Goal: Information Seeking & Learning: Understand process/instructions

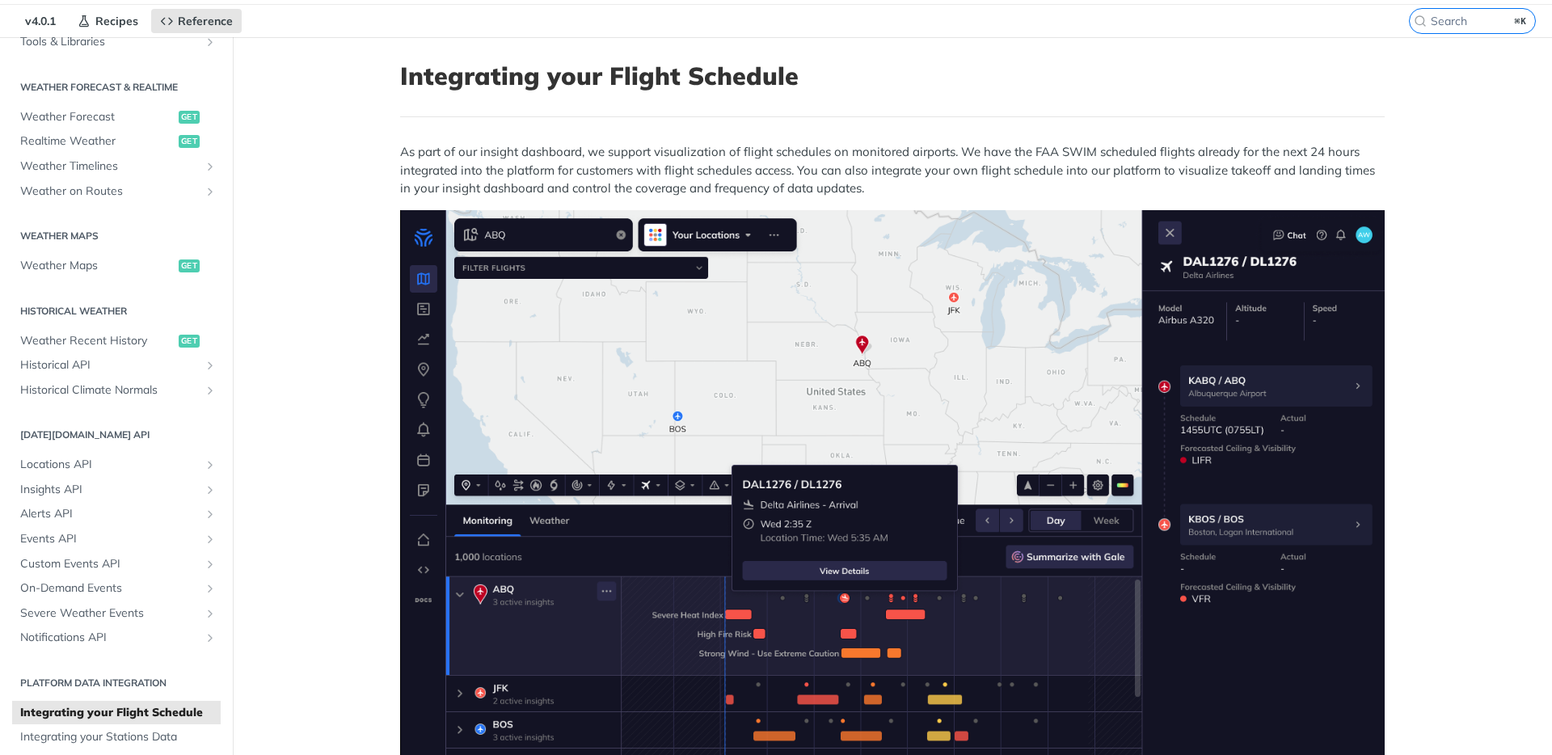
scroll to position [44, 0]
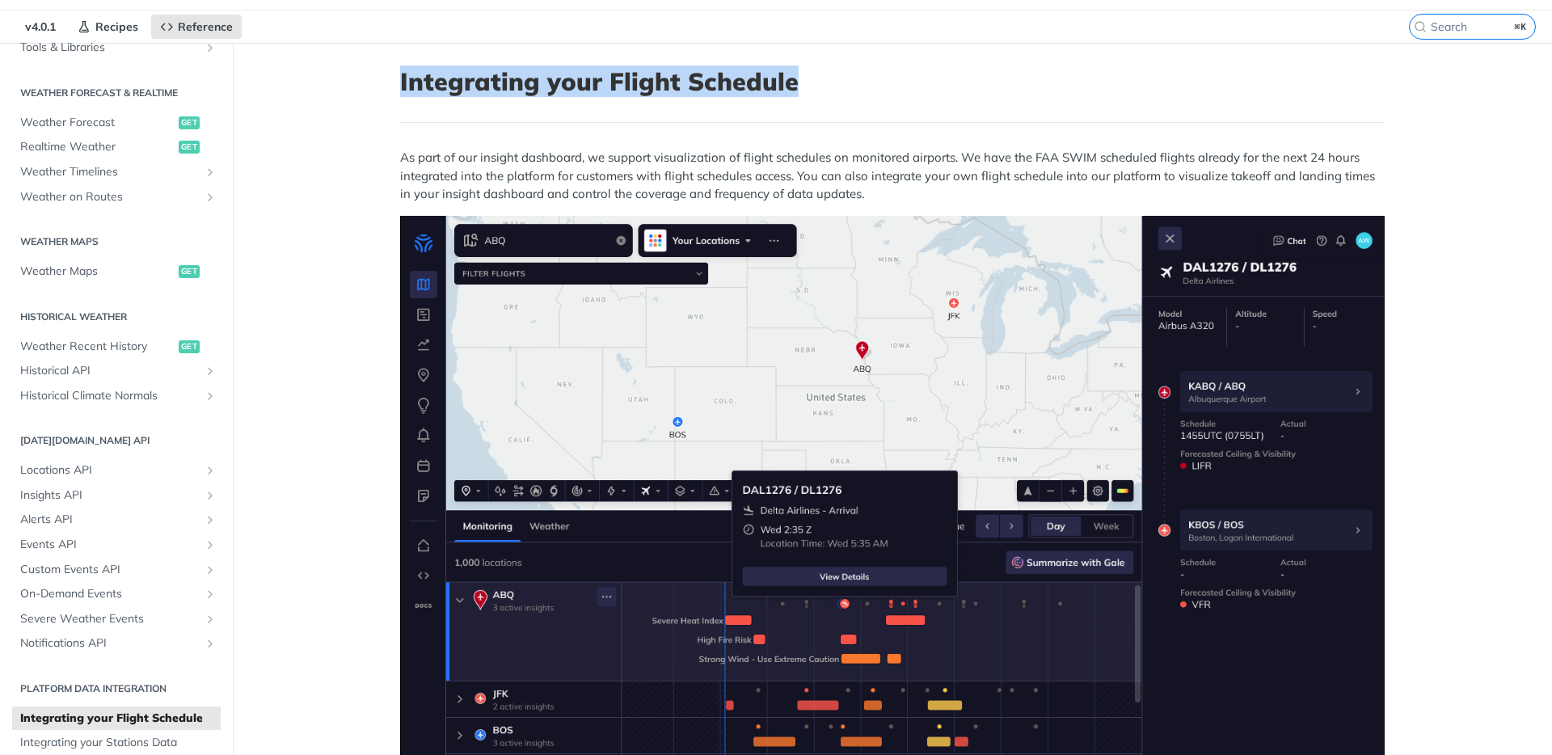
drag, startPoint x: 429, startPoint y: 79, endPoint x: 843, endPoint y: 82, distance: 413.8
copy h1 "Integrating your Flight Schedule"
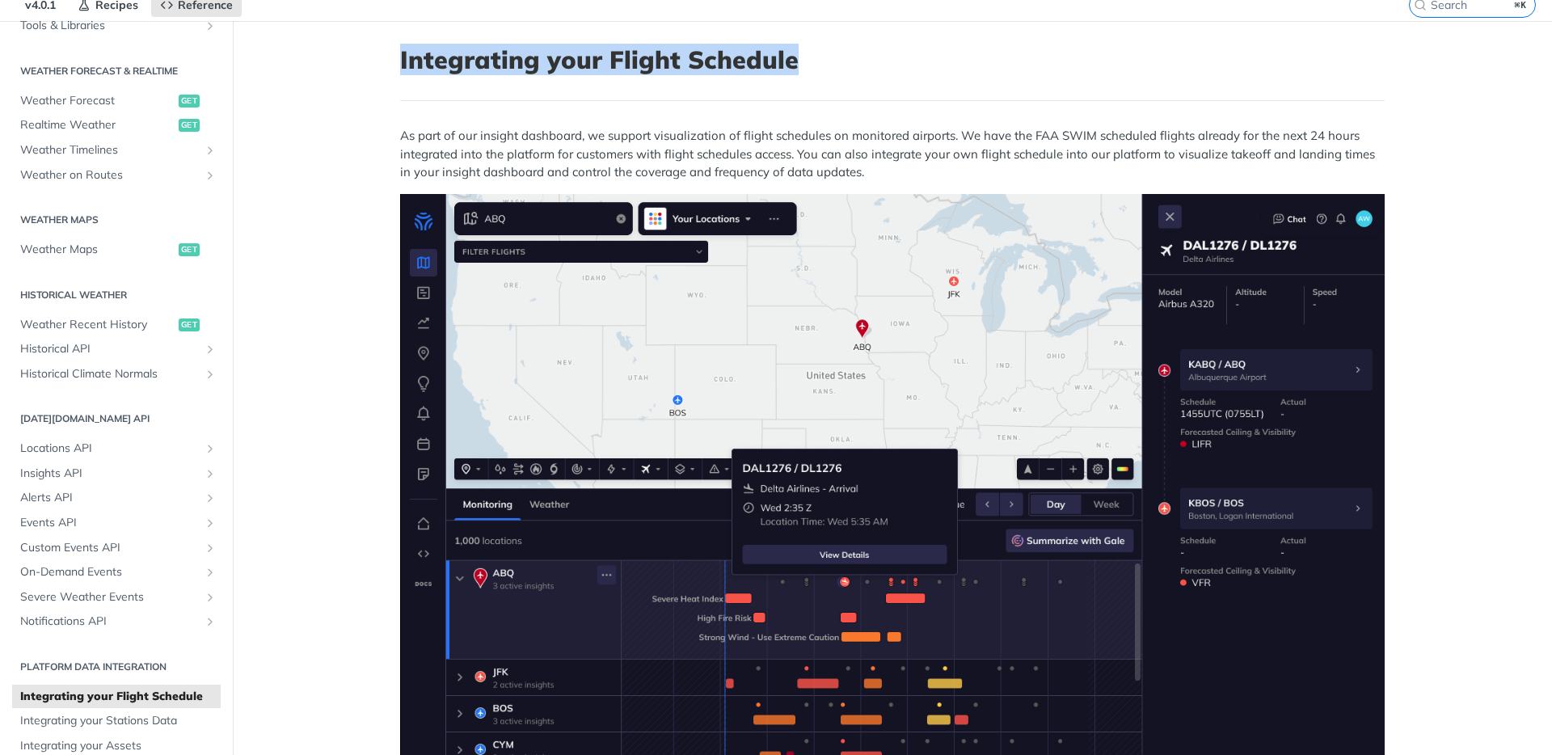
scroll to position [0, 0]
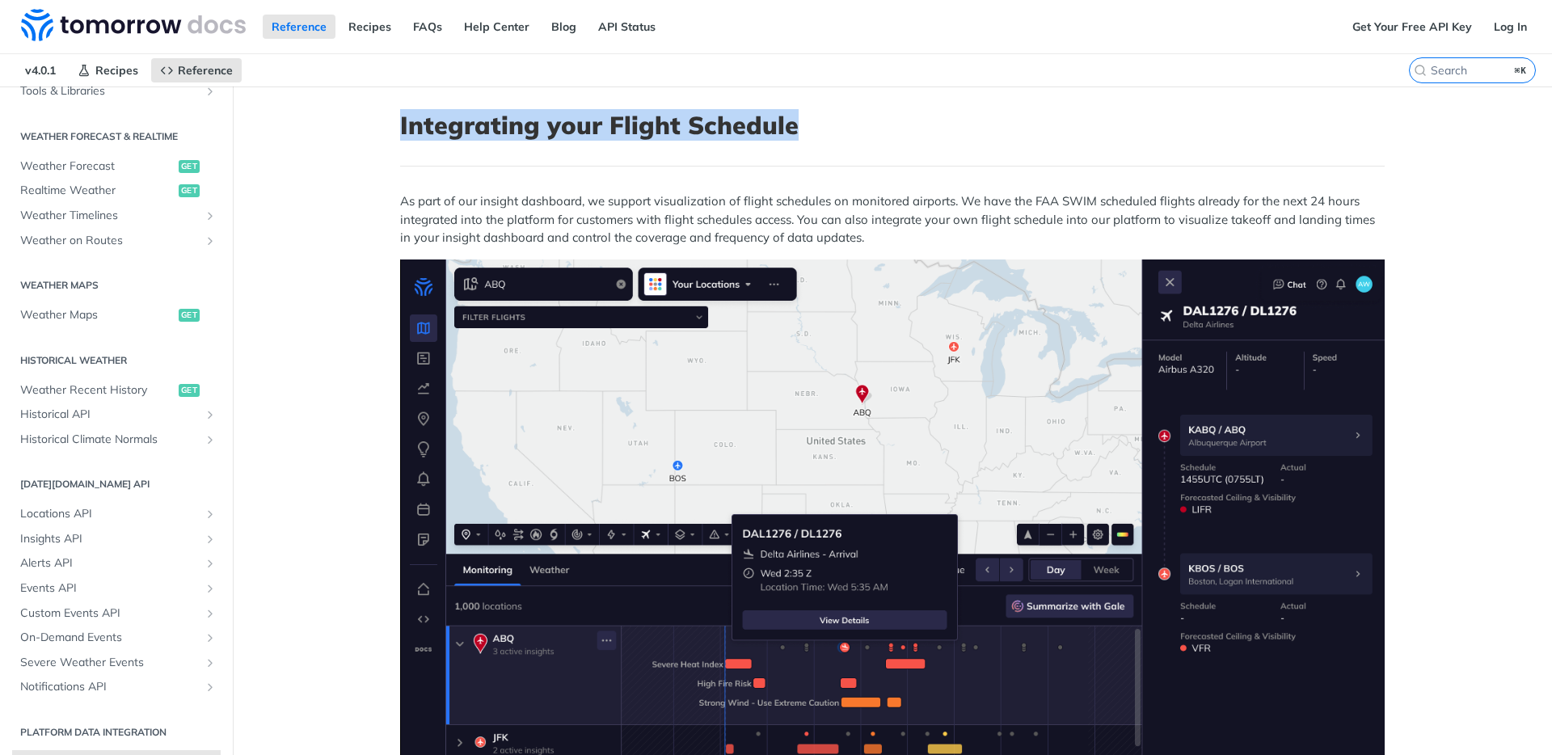
click at [499, 134] on h1 "Integrating your Flight Schedule" at bounding box center [892, 125] width 984 height 29
drag, startPoint x: 404, startPoint y: 122, endPoint x: 853, endPoint y: 136, distance: 448.8
click at [853, 136] on h1 "Integrating your Flight Schedule" at bounding box center [892, 125] width 984 height 29
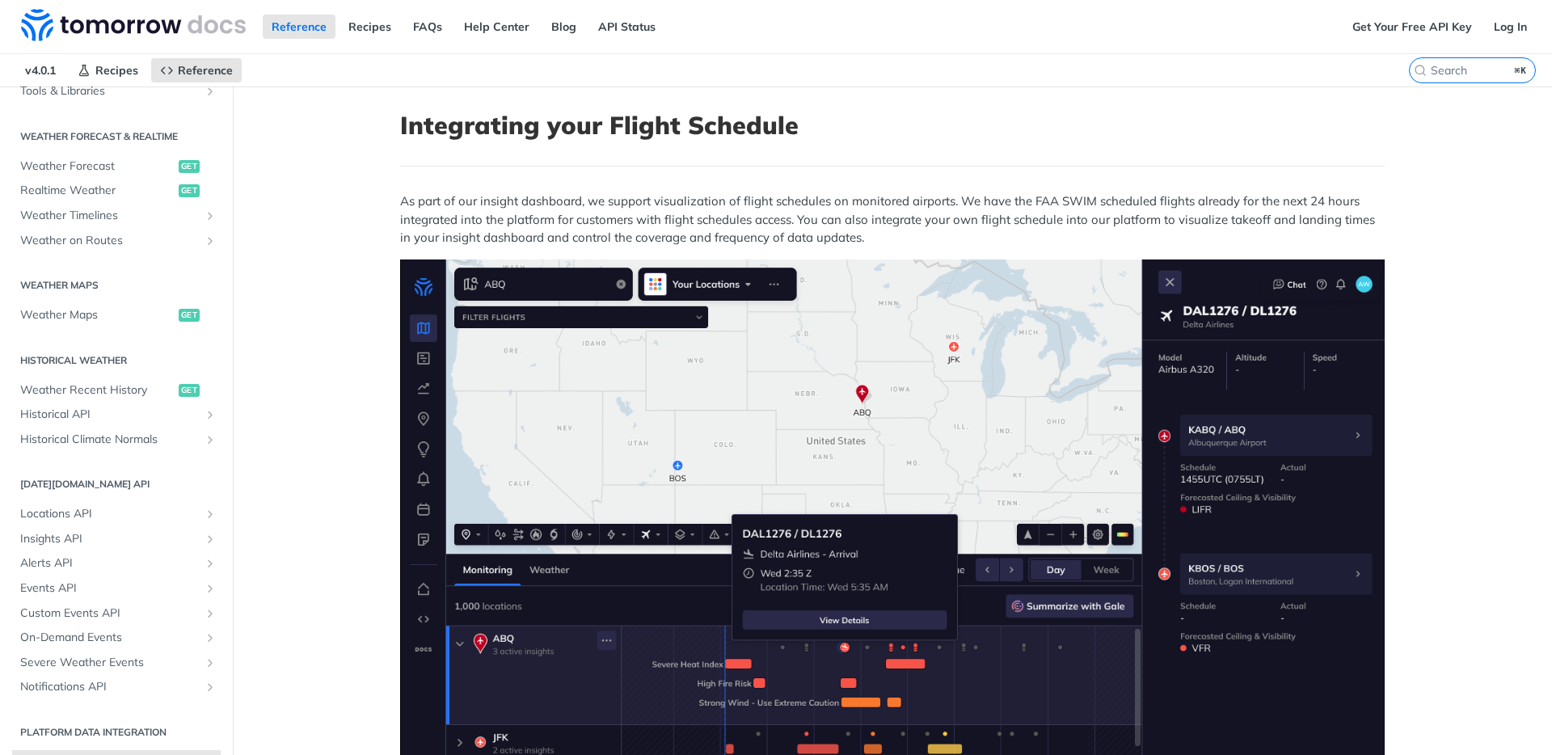
drag, startPoint x: 568, startPoint y: 200, endPoint x: 499, endPoint y: 169, distance: 75.6
click at [568, 200] on p "As part of our insight dashboard, we support visualization of flight schedules …" at bounding box center [892, 219] width 984 height 55
drag, startPoint x: 405, startPoint y: 126, endPoint x: 714, endPoint y: 133, distance: 308.8
click at [714, 133] on h1 "Integrating your Flight Schedule" at bounding box center [892, 125] width 984 height 29
drag, startPoint x: 714, startPoint y: 133, endPoint x: 609, endPoint y: 127, distance: 105.2
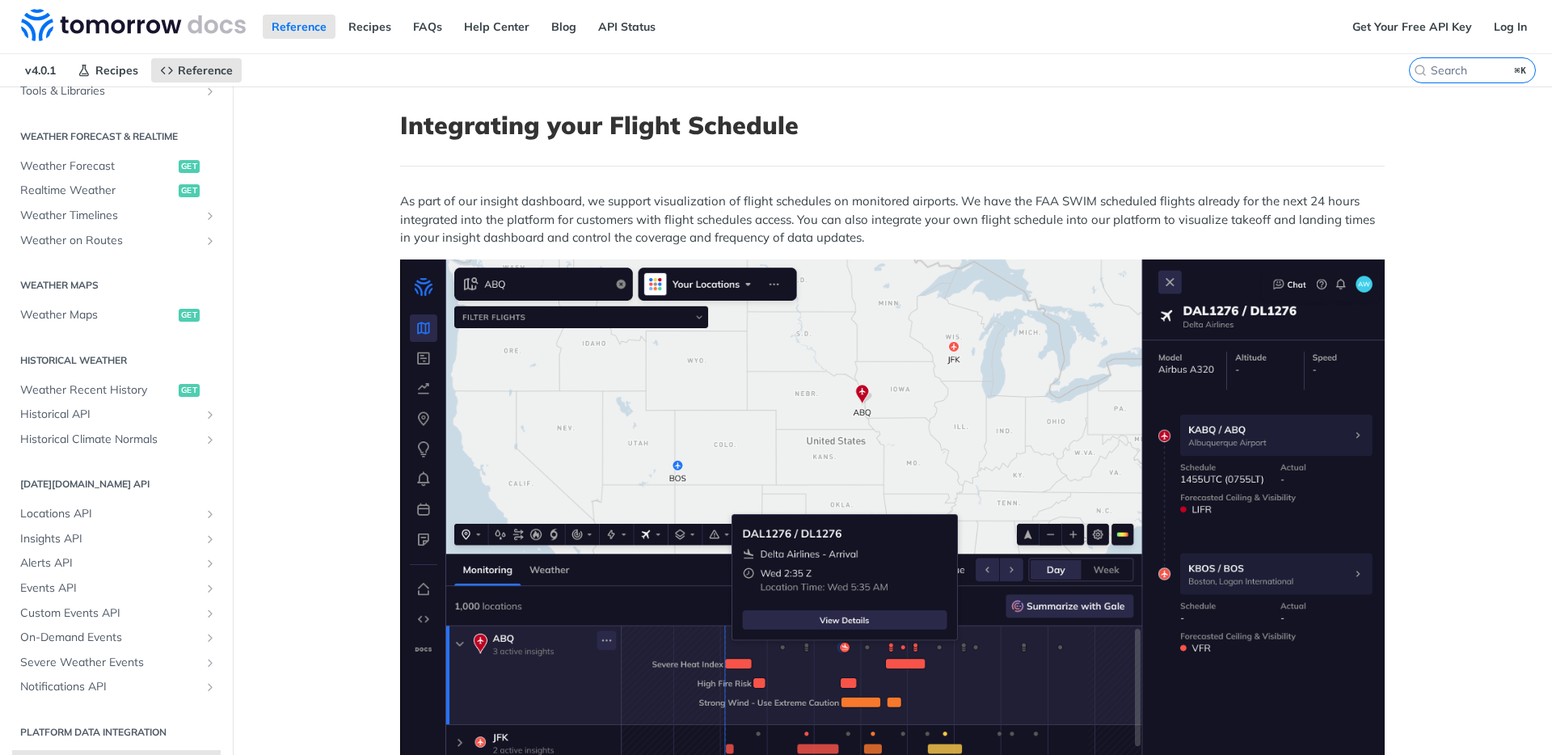
click at [707, 133] on h1 "Integrating your Flight Schedule" at bounding box center [892, 125] width 984 height 29
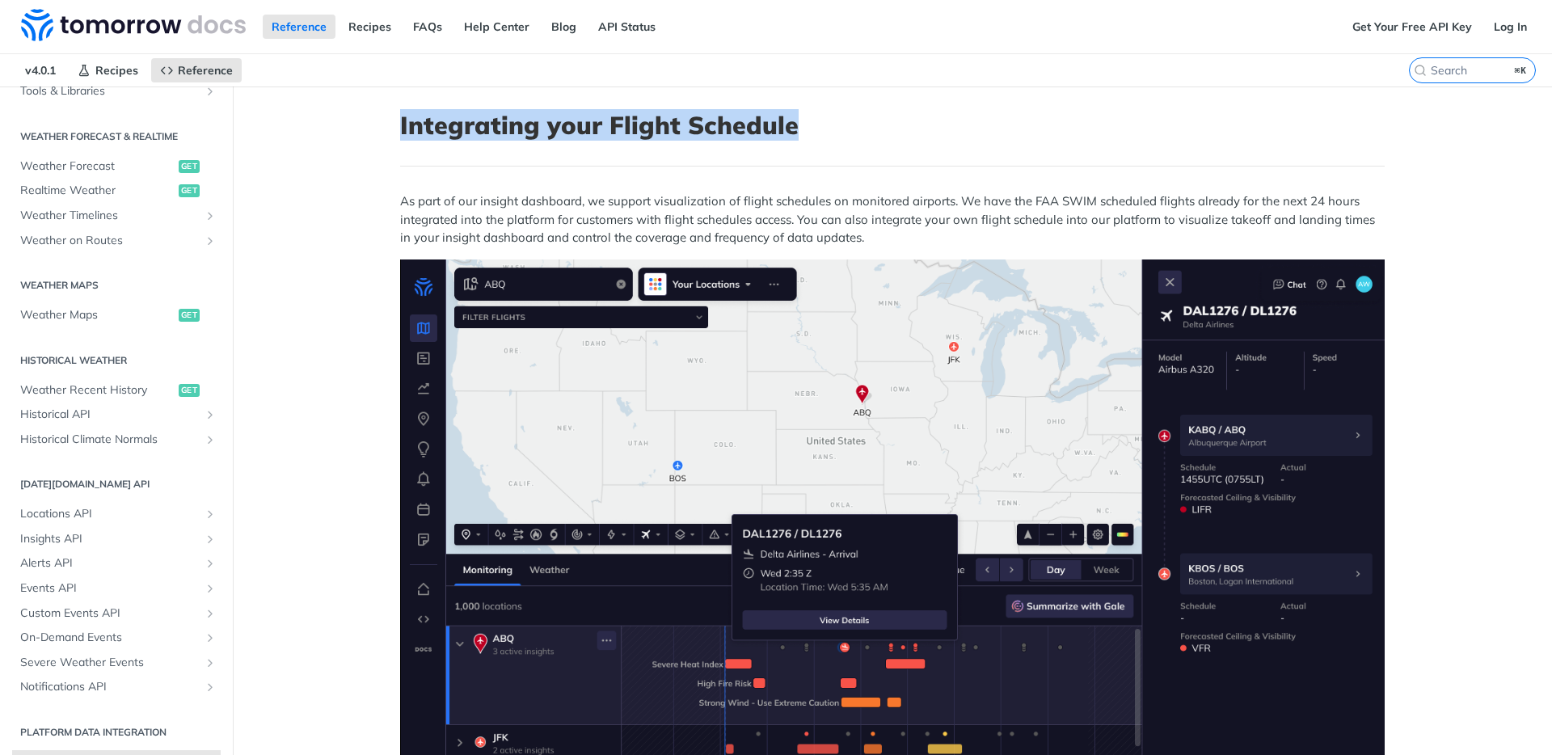
drag, startPoint x: 408, startPoint y: 125, endPoint x: 857, endPoint y: 135, distance: 449.5
copy h1 "Integrating your Flight Schedule"
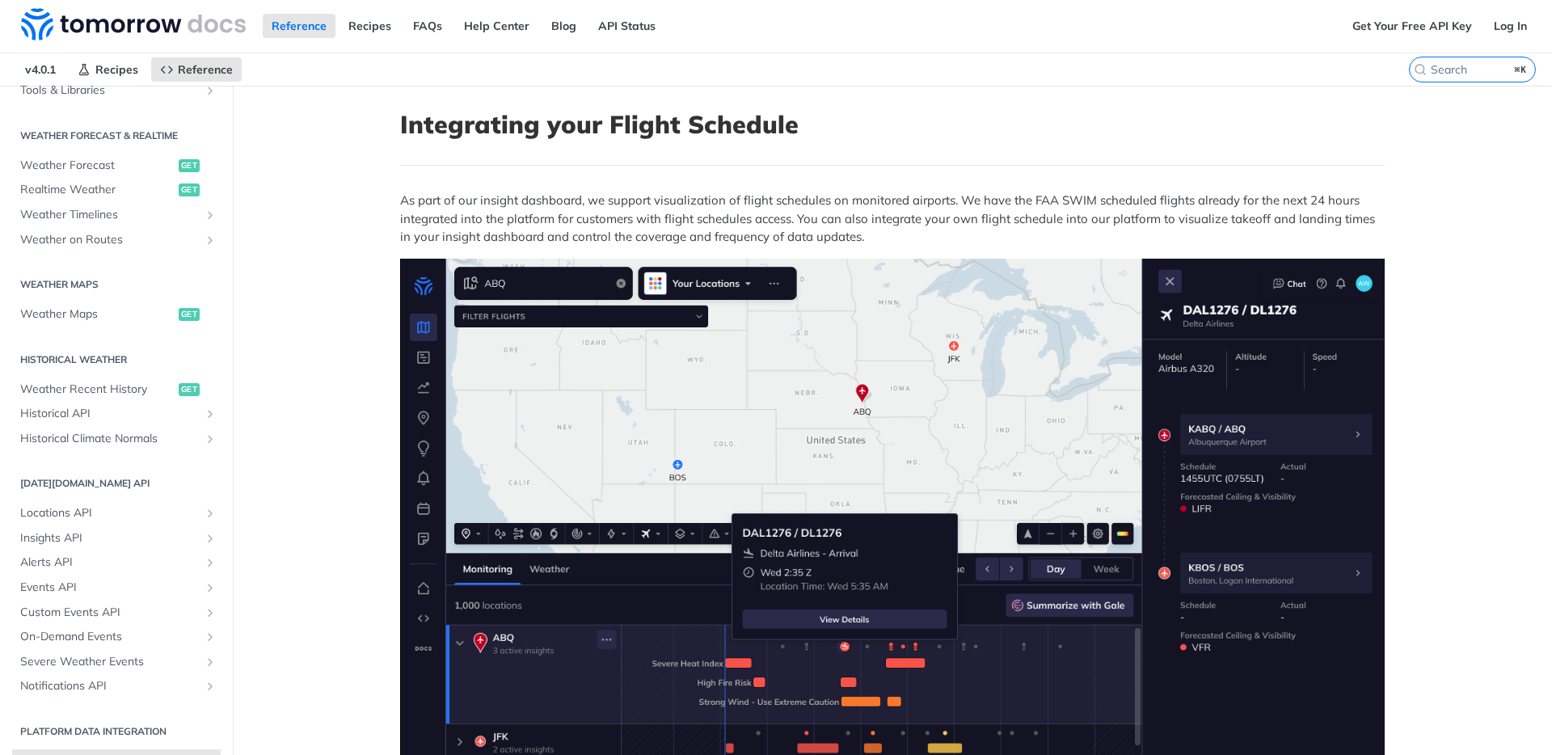
drag, startPoint x: 448, startPoint y: 228, endPoint x: 419, endPoint y: 213, distance: 32.5
click at [447, 226] on p "As part of our insight dashboard, we support visualization of flight schedules …" at bounding box center [892, 219] width 984 height 55
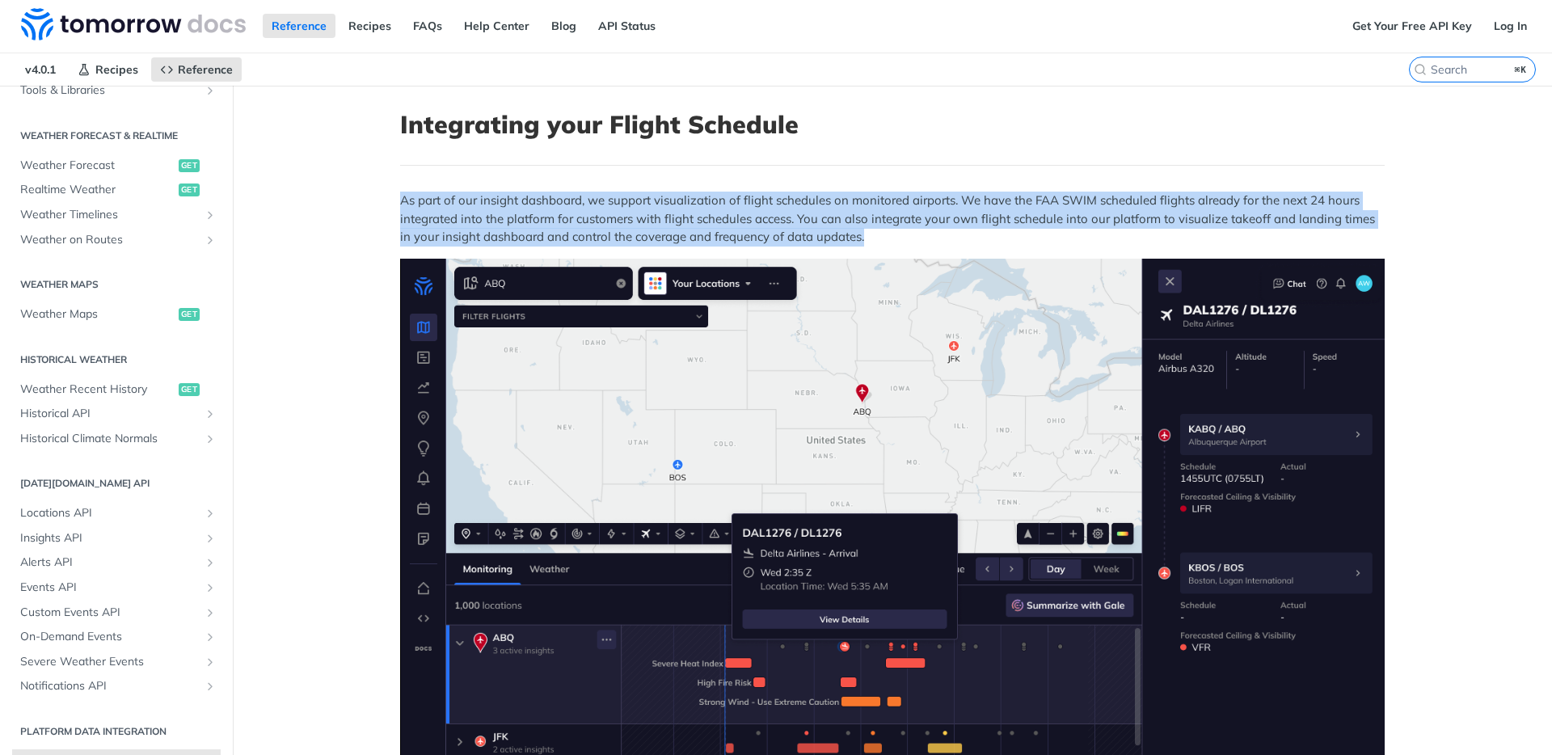
drag, startPoint x: 404, startPoint y: 201, endPoint x: 854, endPoint y: 242, distance: 452.0
click at [854, 242] on p "As part of our insight dashboard, we support visualization of flight schedules …" at bounding box center [892, 219] width 984 height 55
copy p "As part of our insight dashboard, we support visualization of flight schedules …"
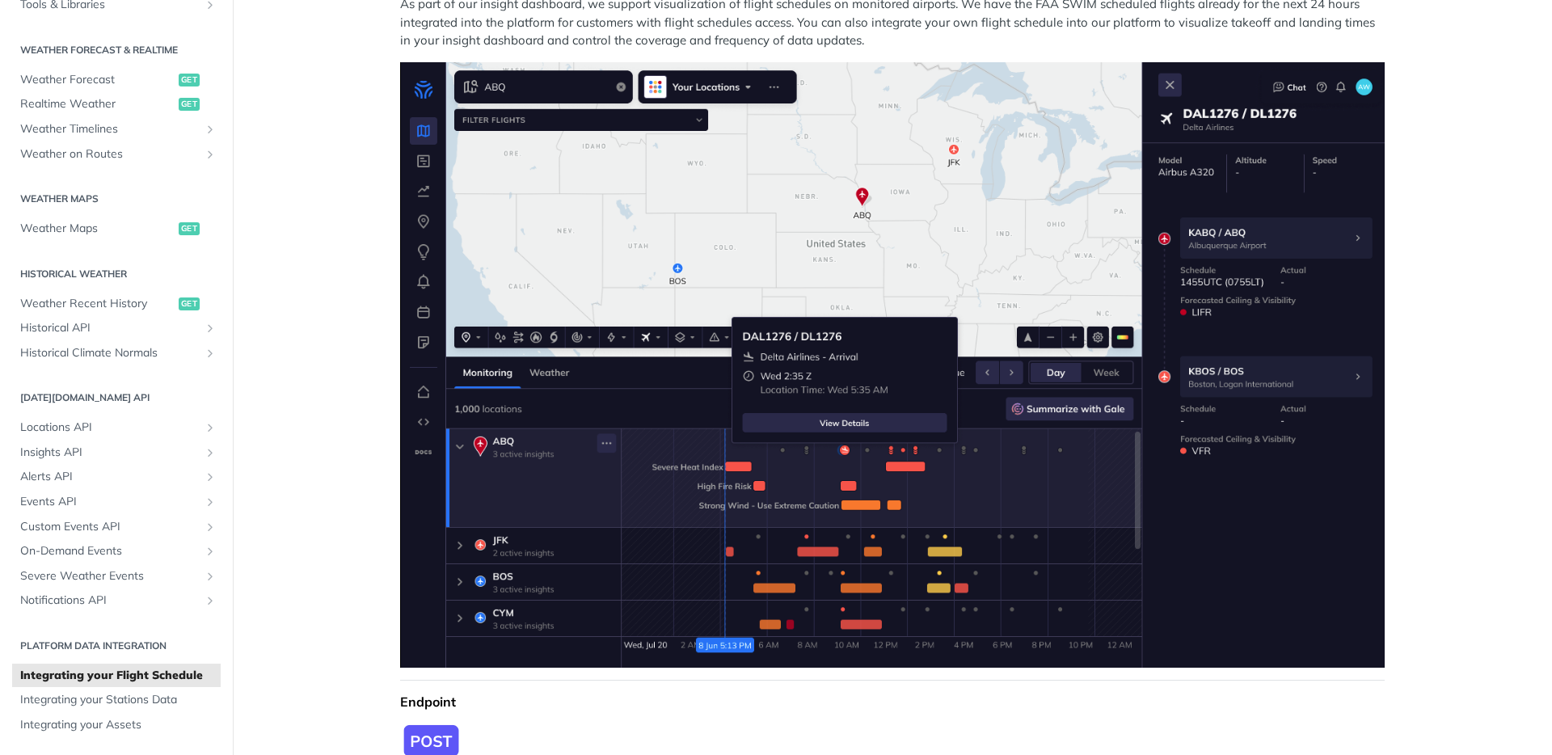
scroll to position [154, 0]
